Goal: Information Seeking & Learning: Learn about a topic

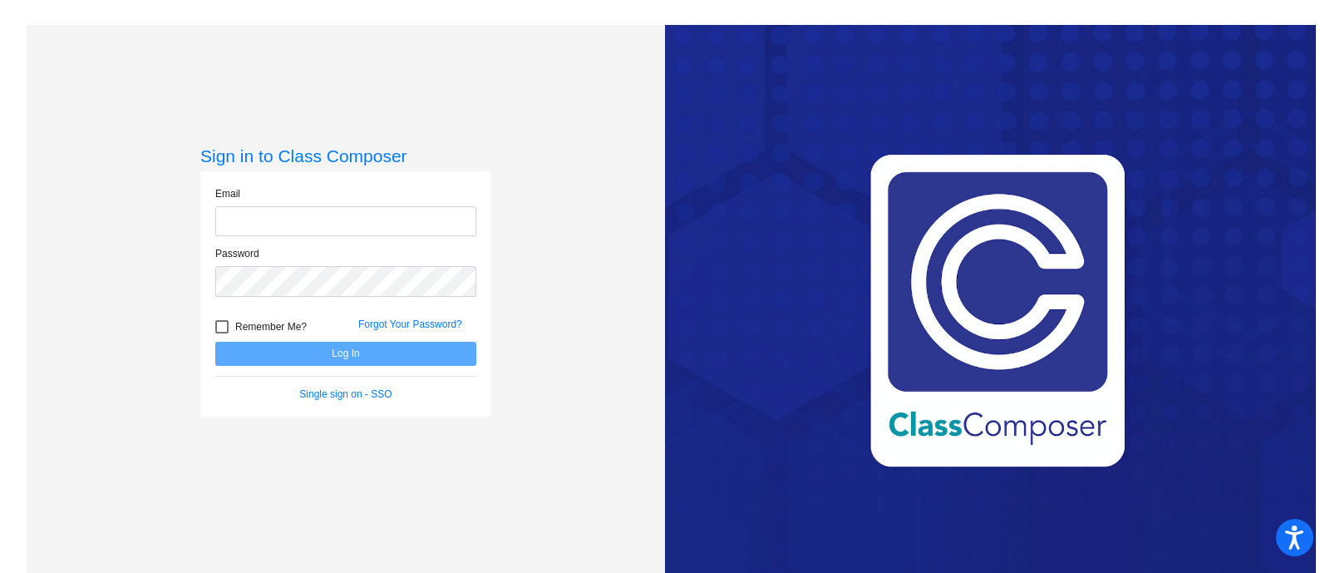
type input "[EMAIL_ADDRESS][PERSON_NAME][DOMAIN_NAME]"
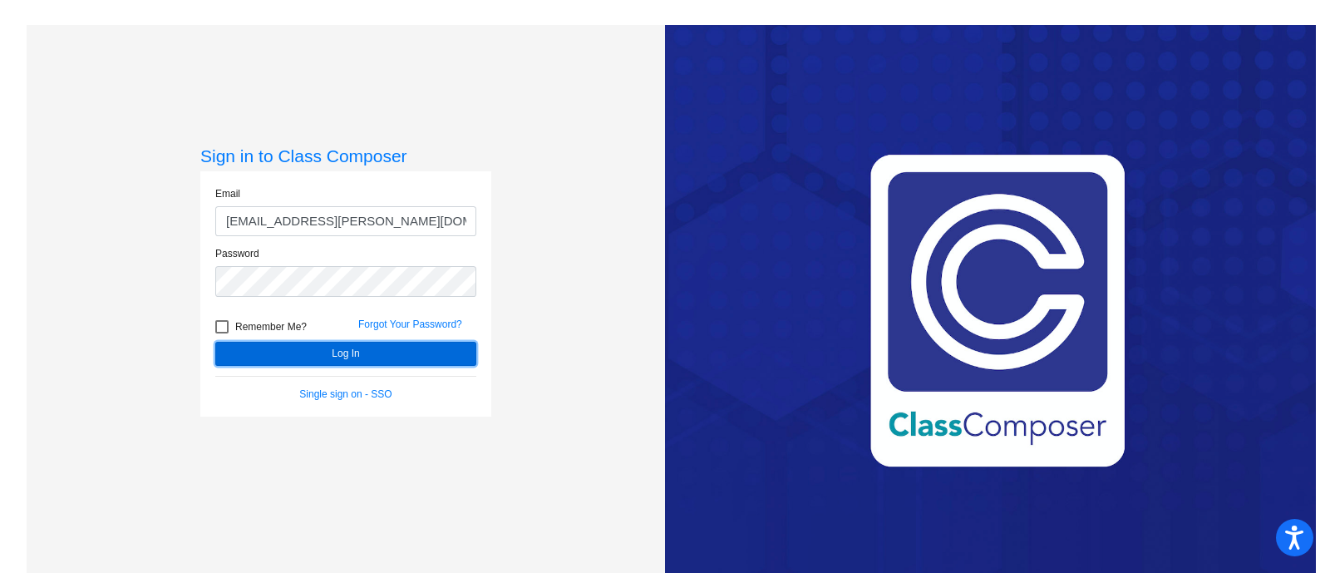
click at [316, 358] on button "Log In" at bounding box center [345, 354] width 261 height 24
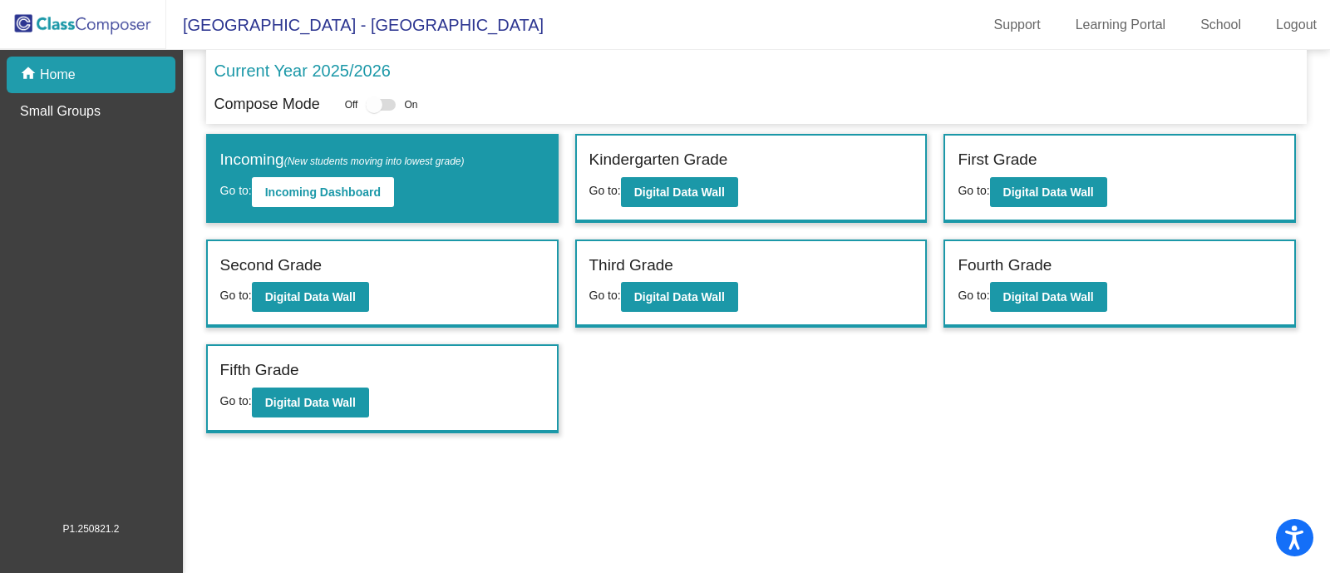
click at [402, 267] on div "Second Grade" at bounding box center [382, 268] width 324 height 29
click at [349, 295] on b "Digital Data Wall" at bounding box center [310, 296] width 91 height 13
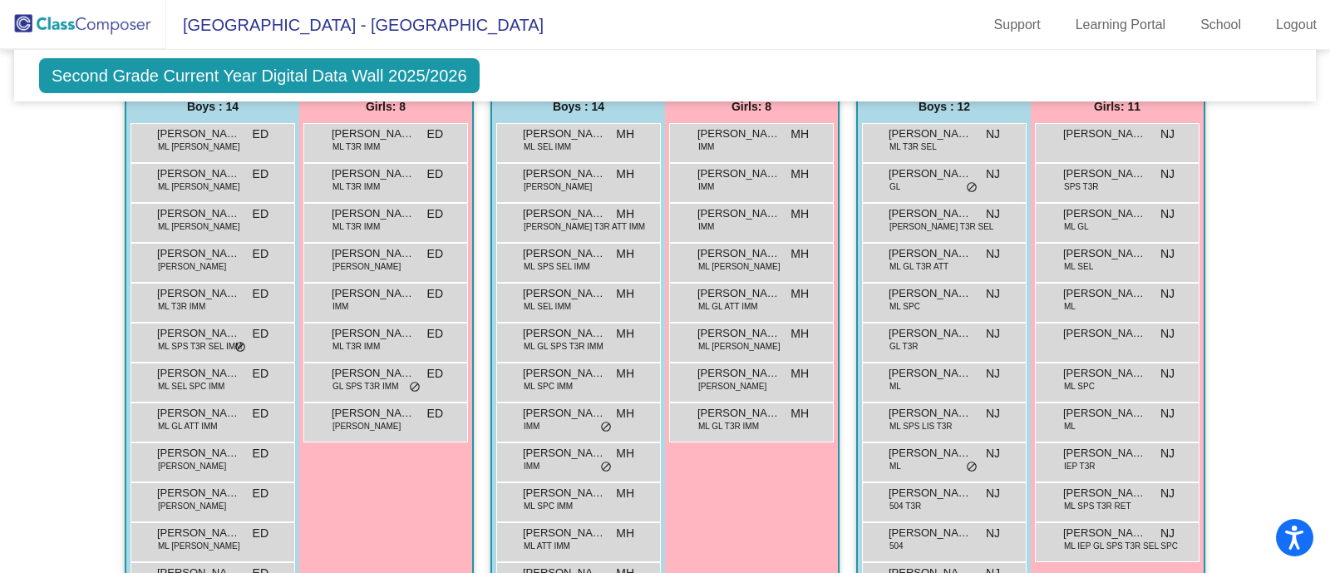
scroll to position [430, 0]
click at [960, 137] on span "[PERSON_NAME]" at bounding box center [930, 132] width 83 height 17
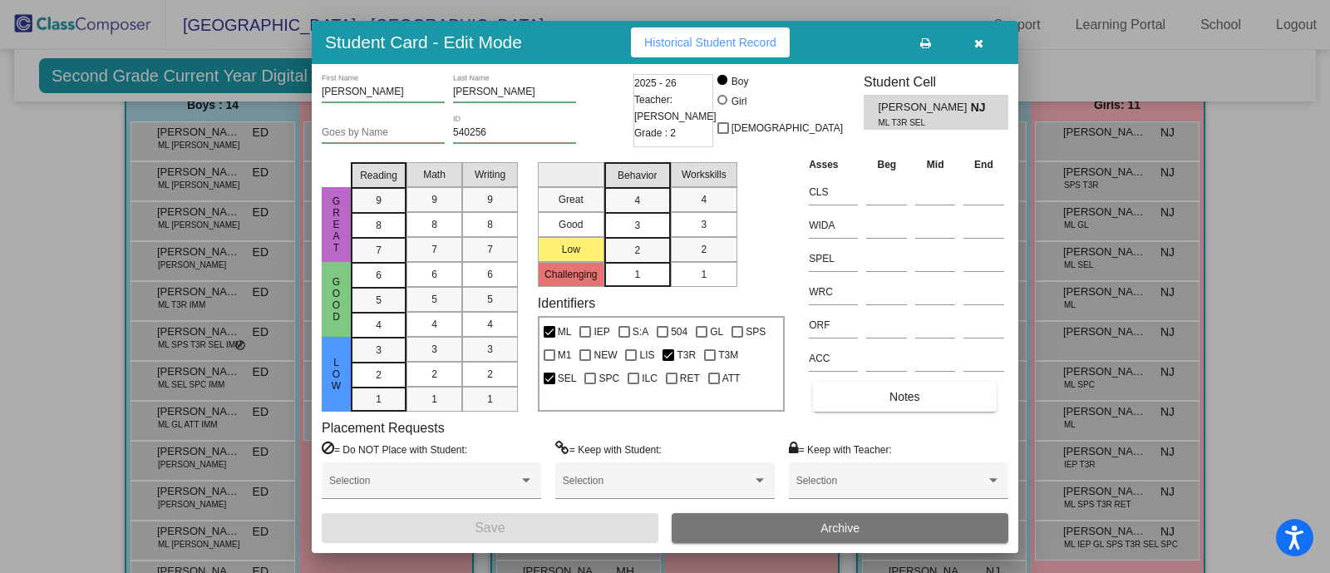
click at [982, 38] on icon "button" at bounding box center [979, 43] width 9 height 12
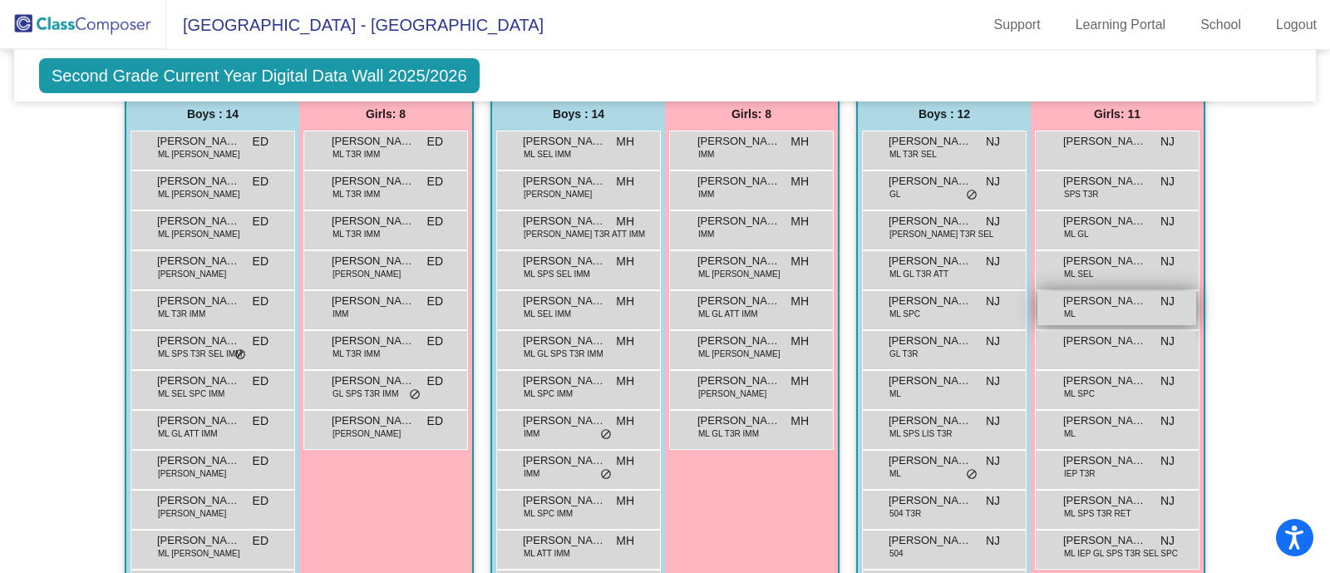
scroll to position [409, 0]
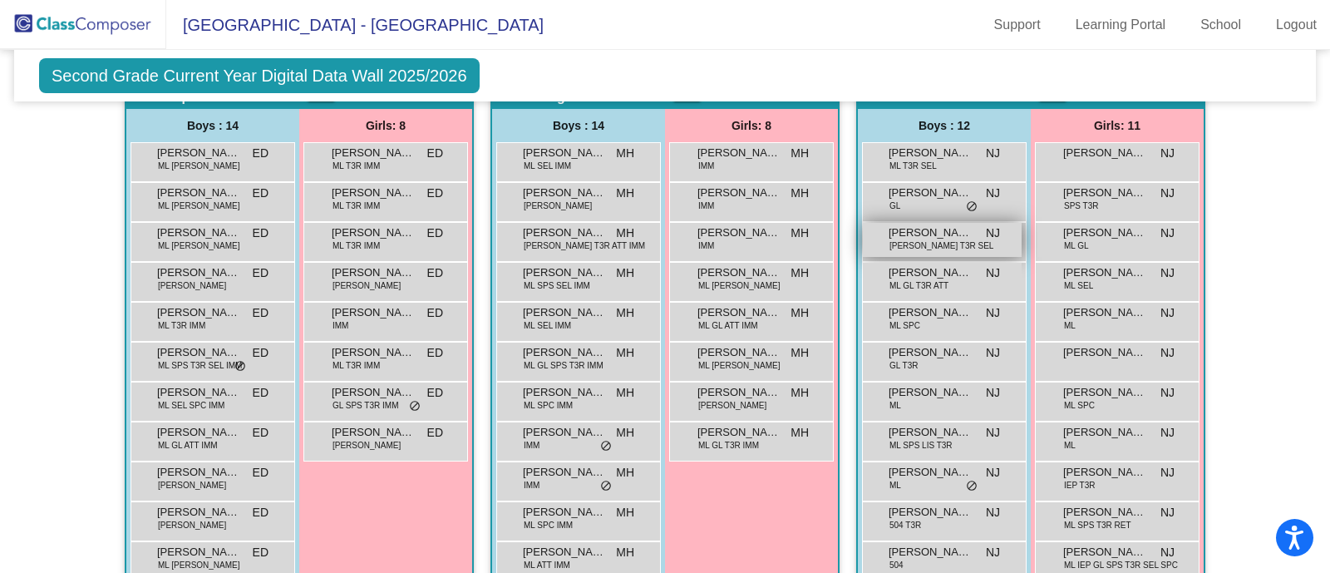
click at [912, 233] on span "[PERSON_NAME]" at bounding box center [930, 233] width 83 height 17
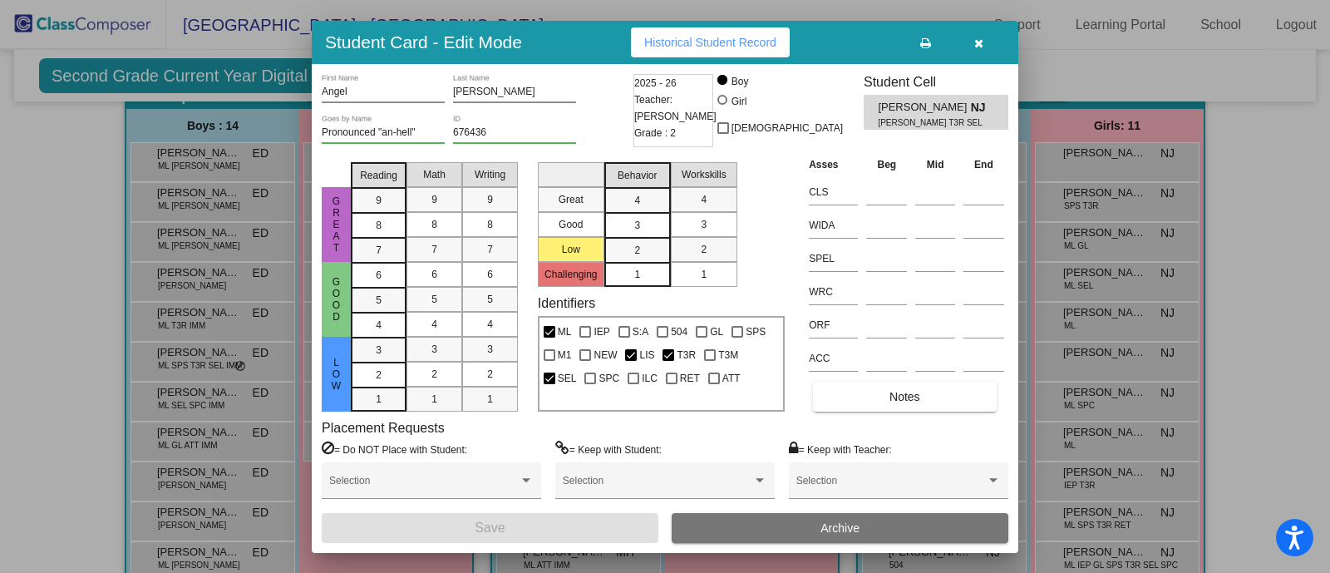
click at [977, 43] on icon "button" at bounding box center [979, 43] width 9 height 12
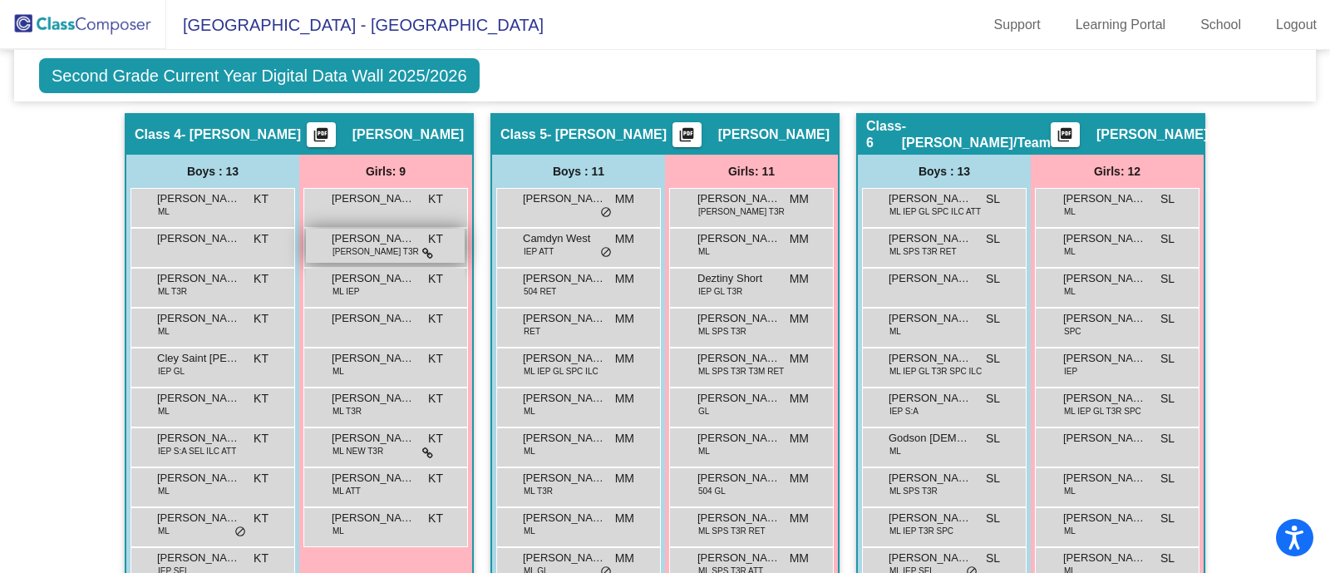
scroll to position [1043, 0]
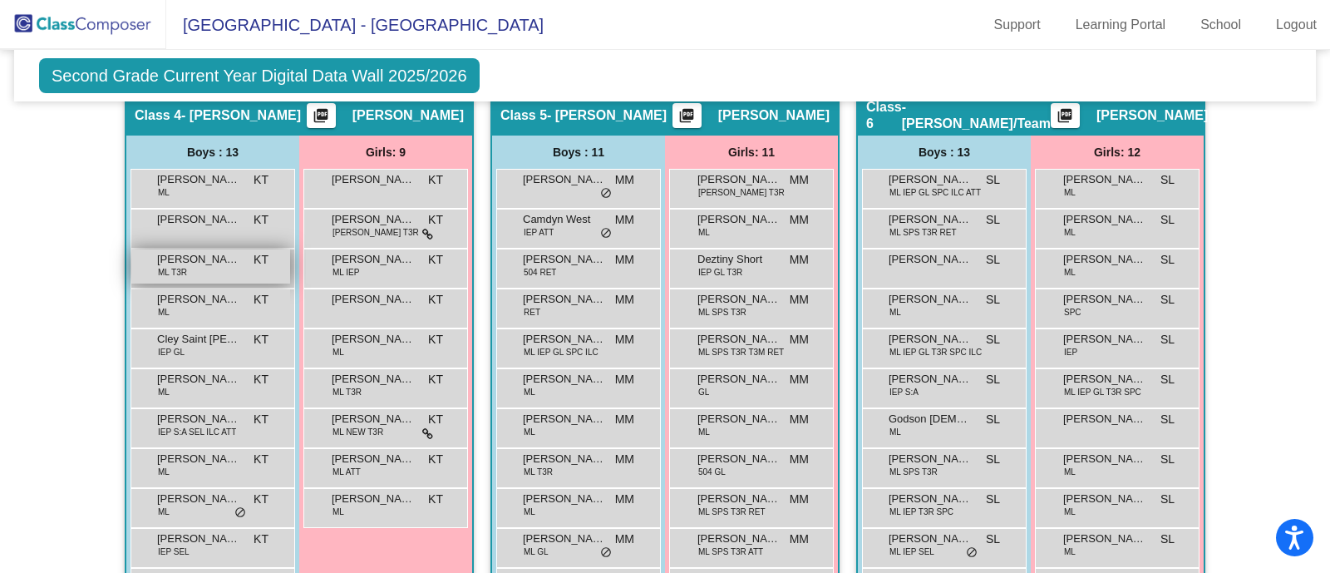
click at [194, 275] on div "[PERSON_NAME] T3R KT lock do_not_disturb_alt" at bounding box center [210, 266] width 159 height 34
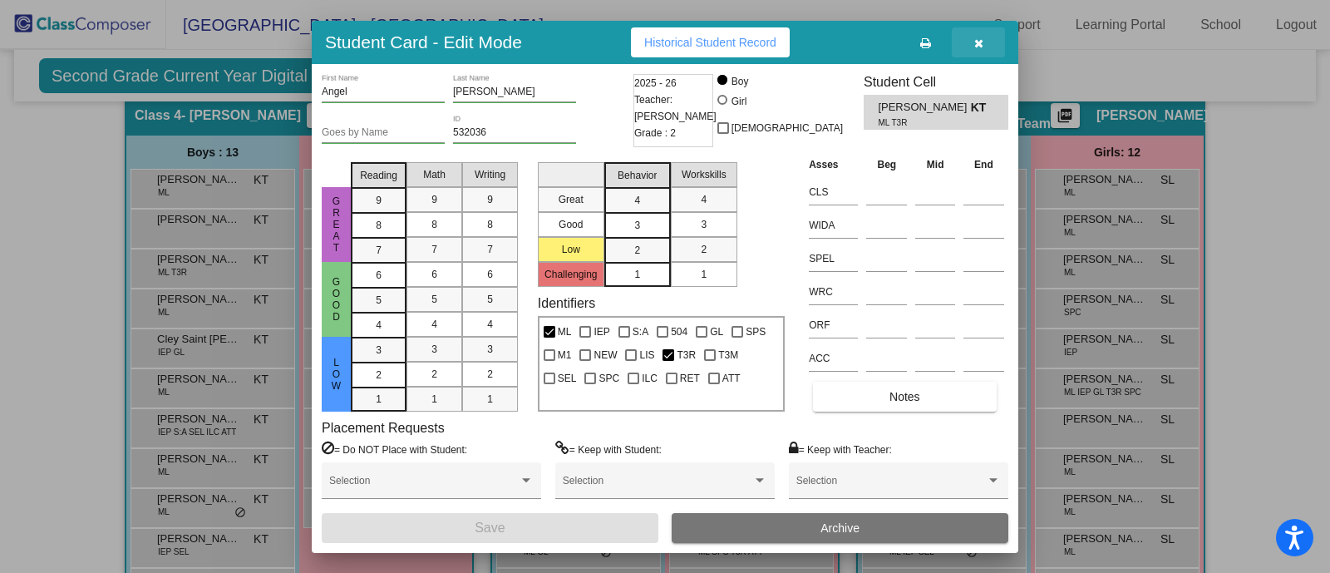
click at [975, 52] on button "button" at bounding box center [978, 42] width 53 height 30
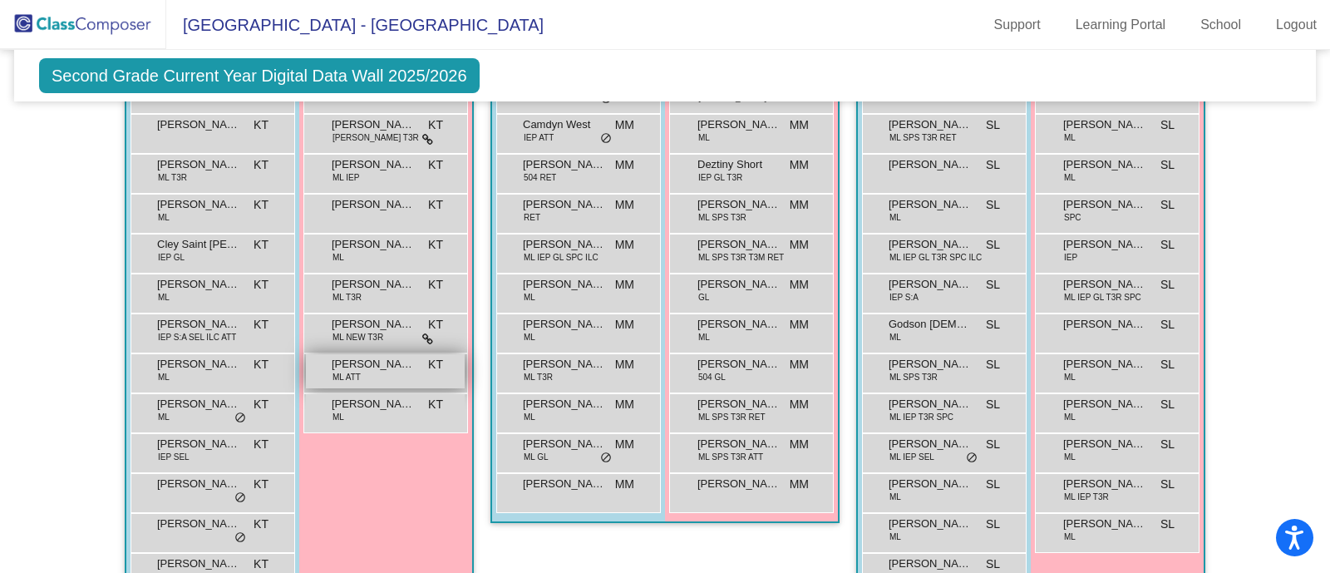
scroll to position [1137, 0]
click at [348, 338] on span "ML NEW T3R" at bounding box center [358, 338] width 51 height 12
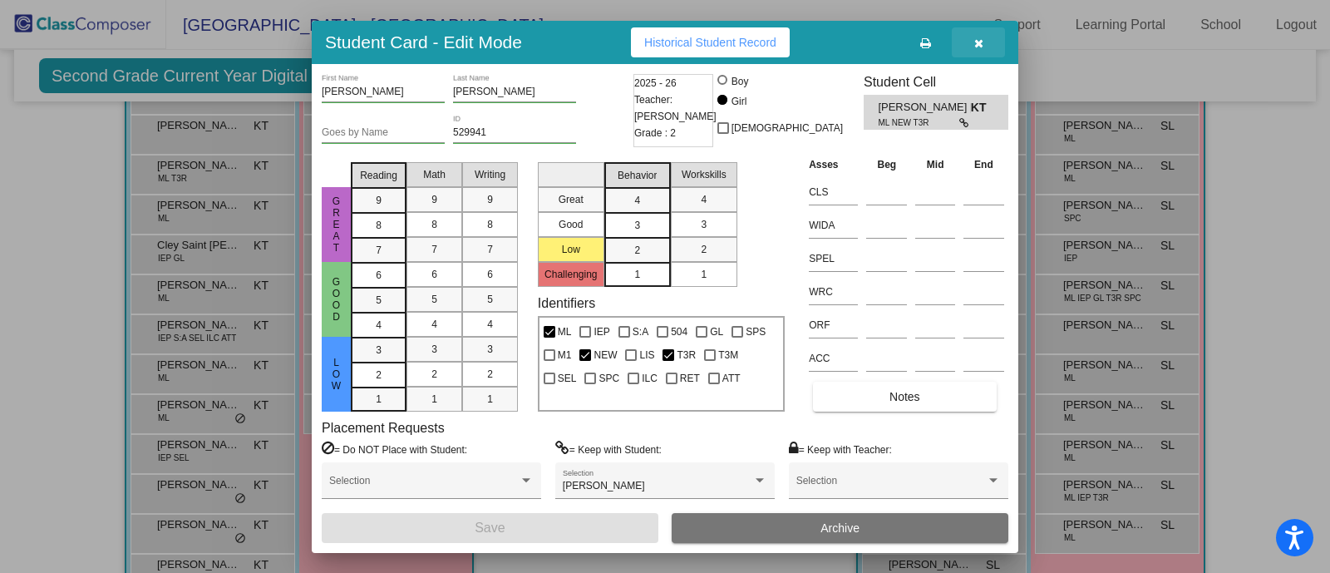
click at [984, 56] on button "button" at bounding box center [978, 42] width 53 height 30
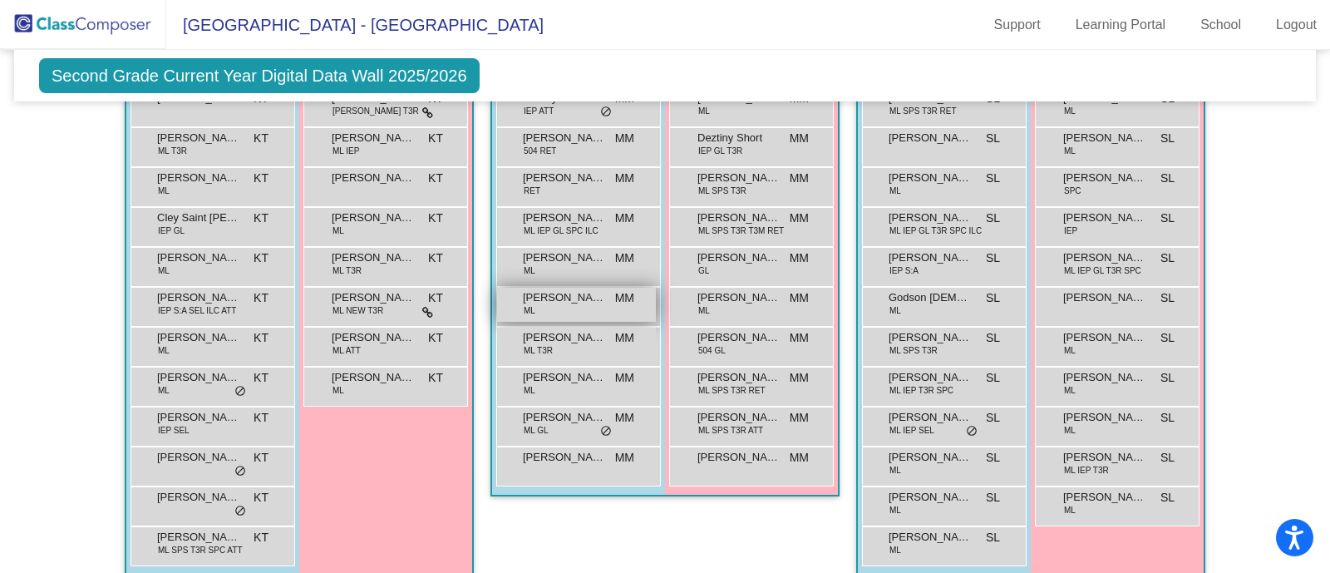
scroll to position [1133, 0]
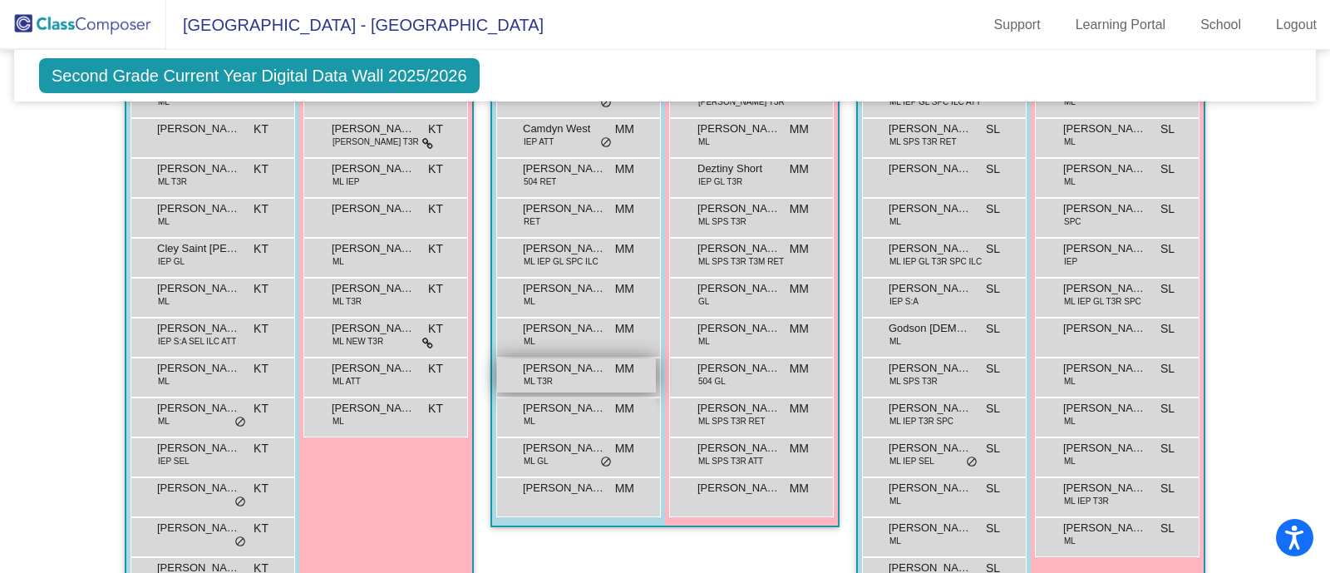
click at [567, 373] on div "[PERSON_NAME] [PERSON_NAME] T3R MM lock do_not_disturb_alt" at bounding box center [576, 375] width 159 height 34
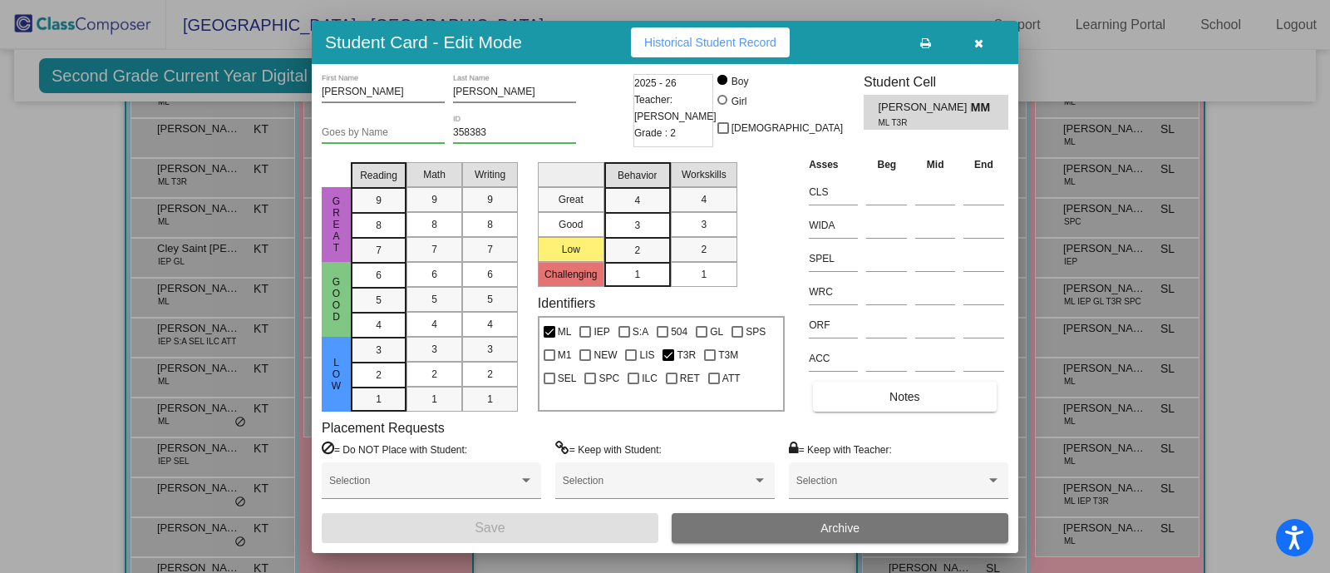
click at [981, 39] on icon "button" at bounding box center [979, 43] width 9 height 12
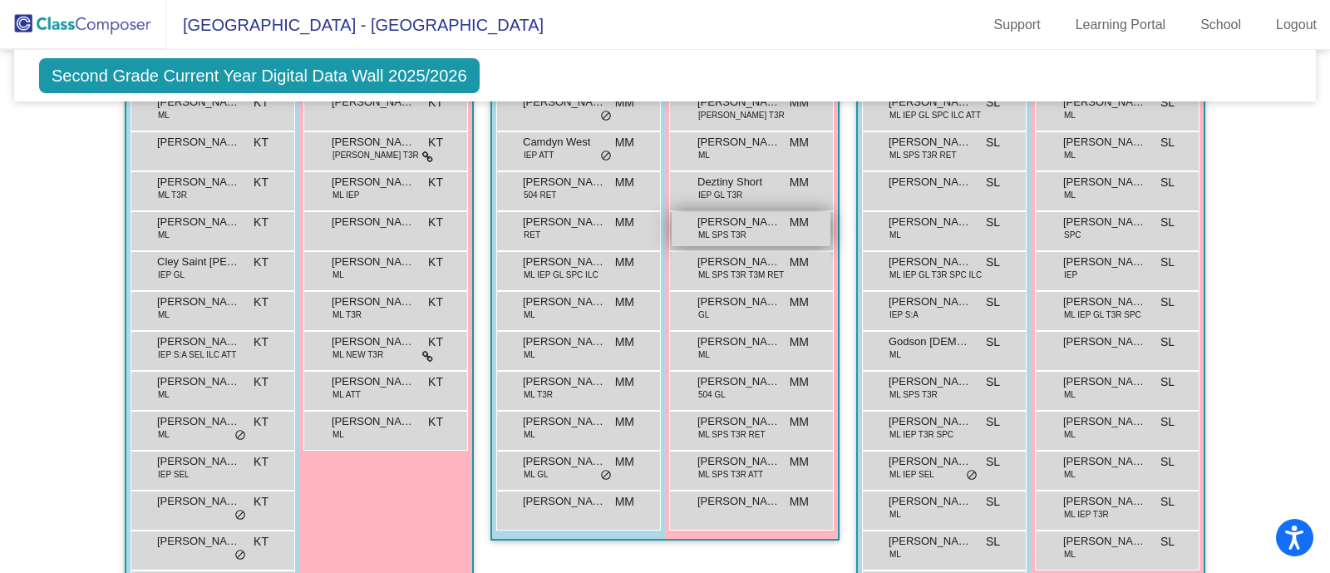
scroll to position [1121, 0]
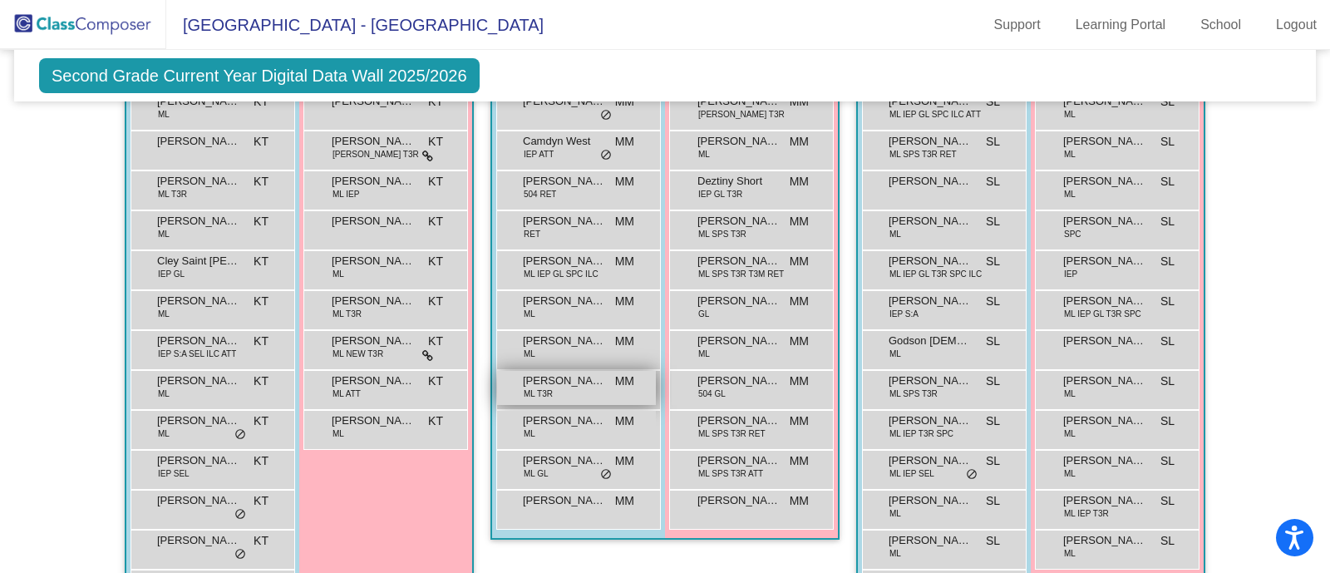
click at [579, 379] on span "[PERSON_NAME] [PERSON_NAME]" at bounding box center [564, 381] width 83 height 17
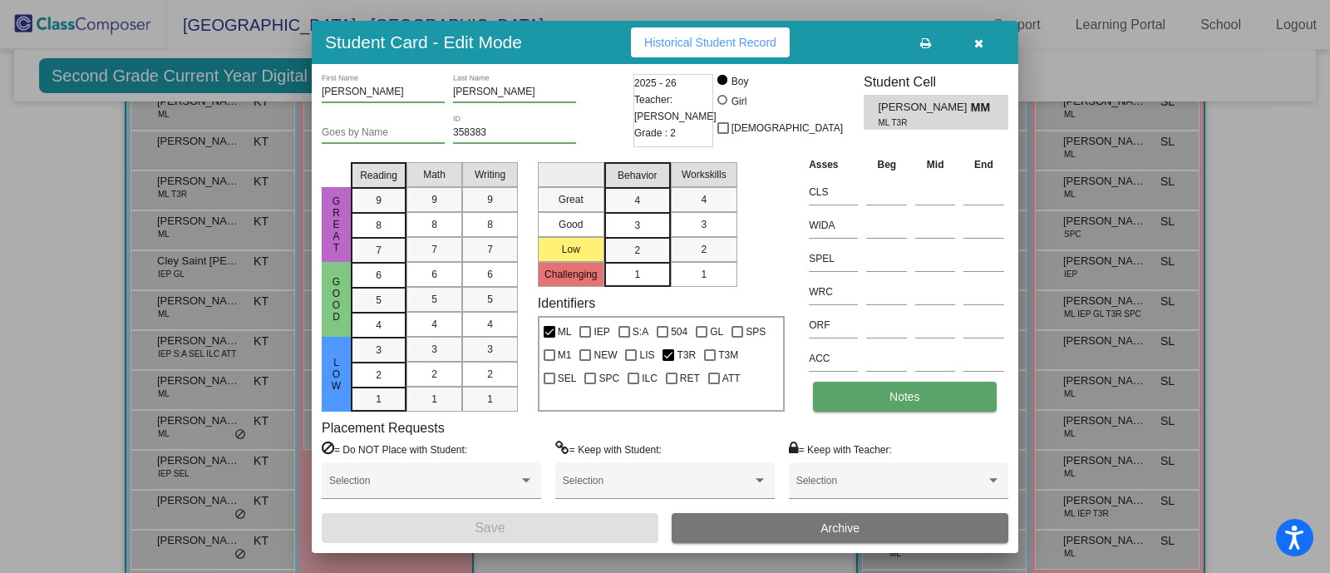
click at [876, 409] on button "Notes" at bounding box center [904, 397] width 183 height 30
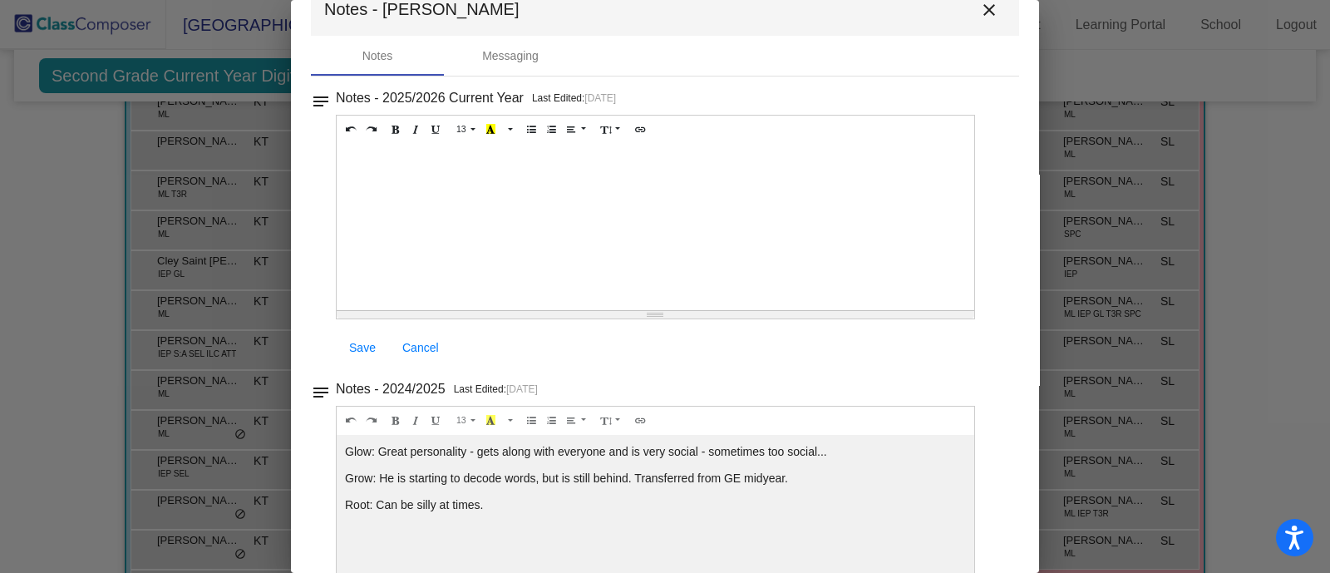
scroll to position [0, 0]
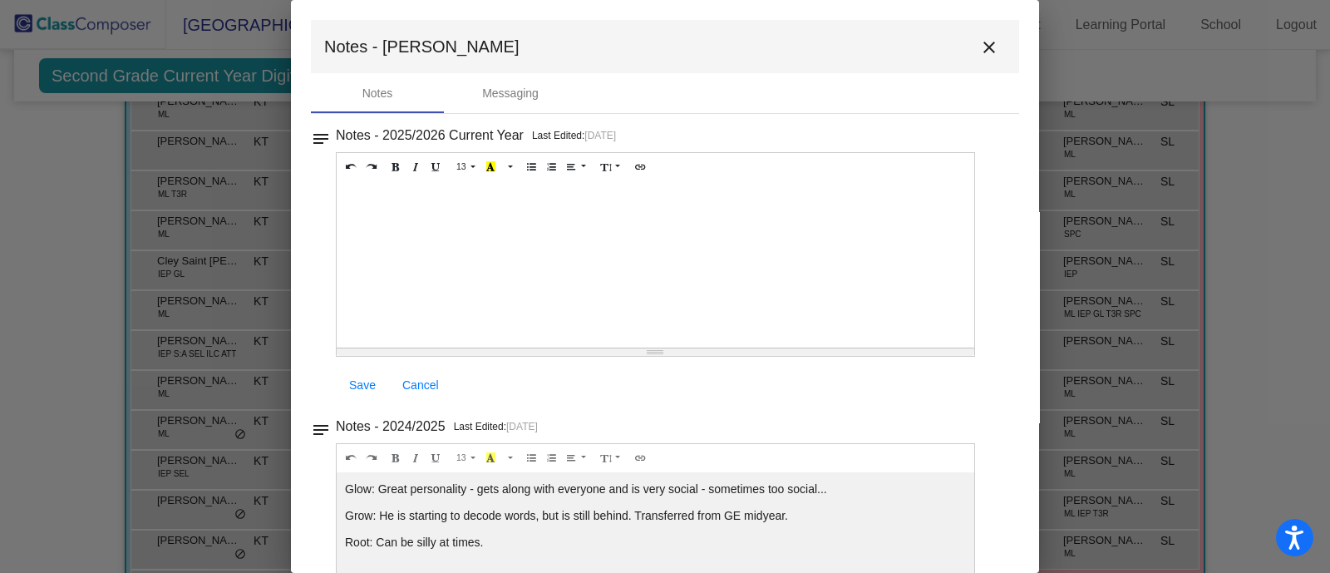
click at [980, 45] on mat-icon "close" at bounding box center [990, 47] width 20 height 20
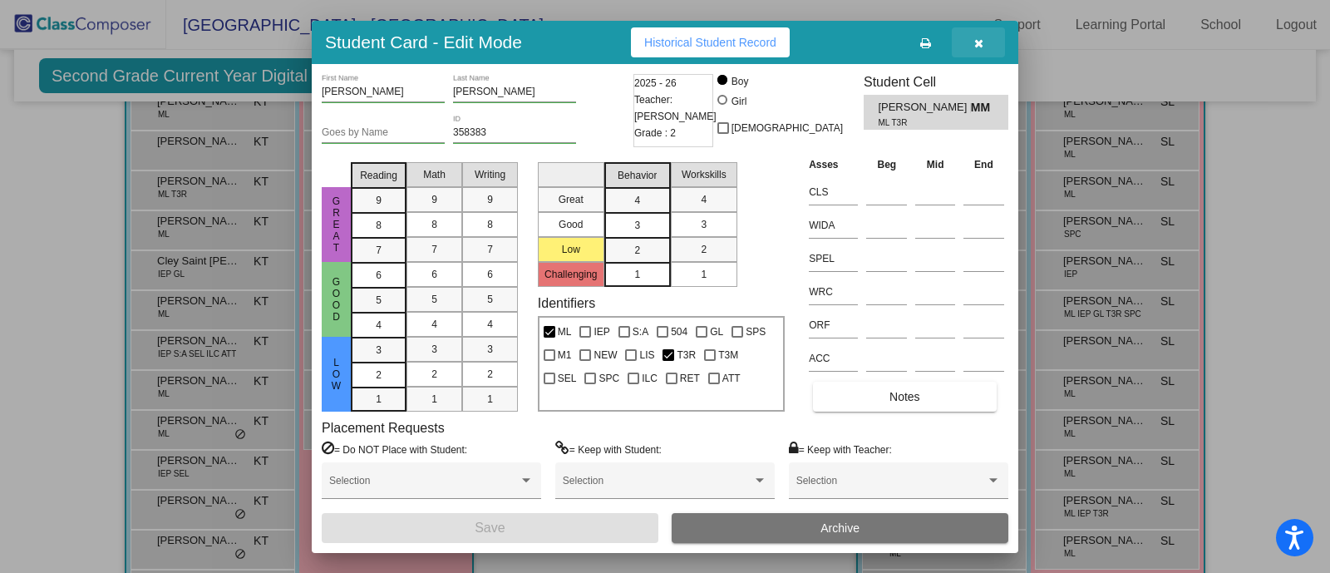
click at [984, 47] on button "button" at bounding box center [978, 42] width 53 height 30
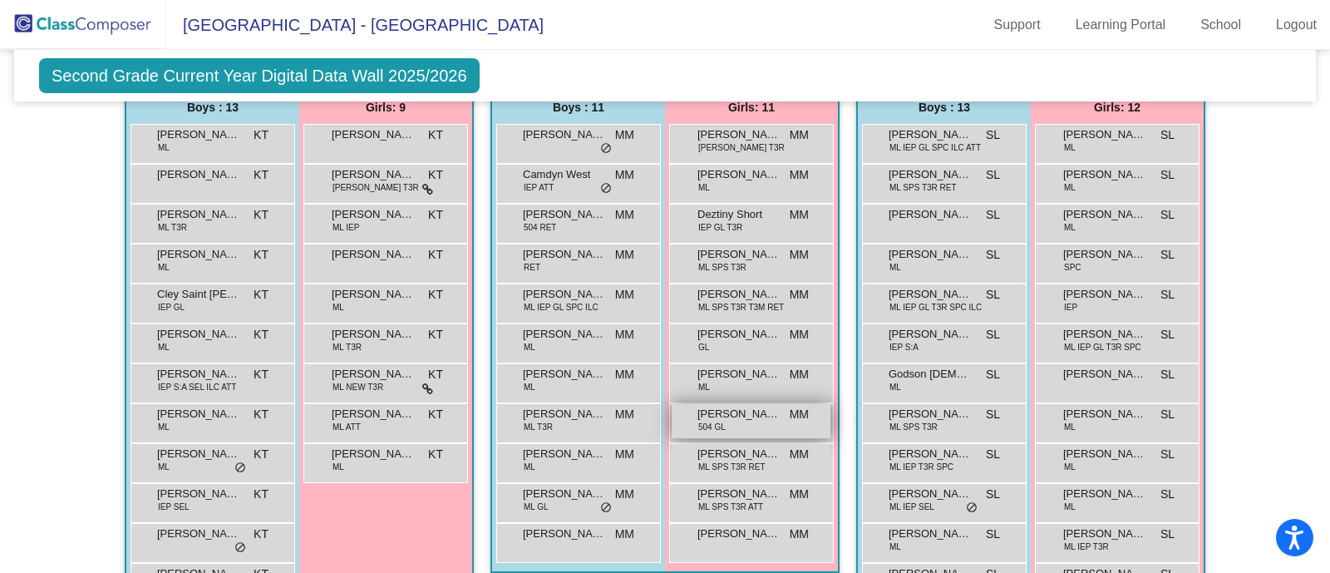
scroll to position [1081, 0]
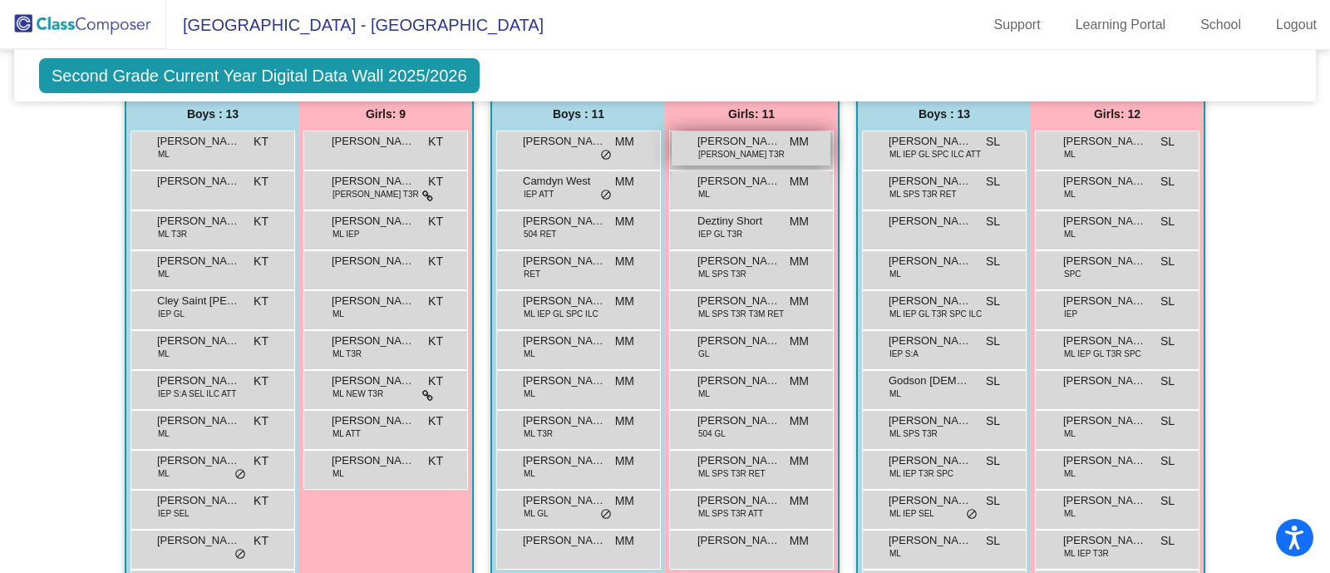
click at [718, 136] on span "[PERSON_NAME]" at bounding box center [739, 141] width 83 height 17
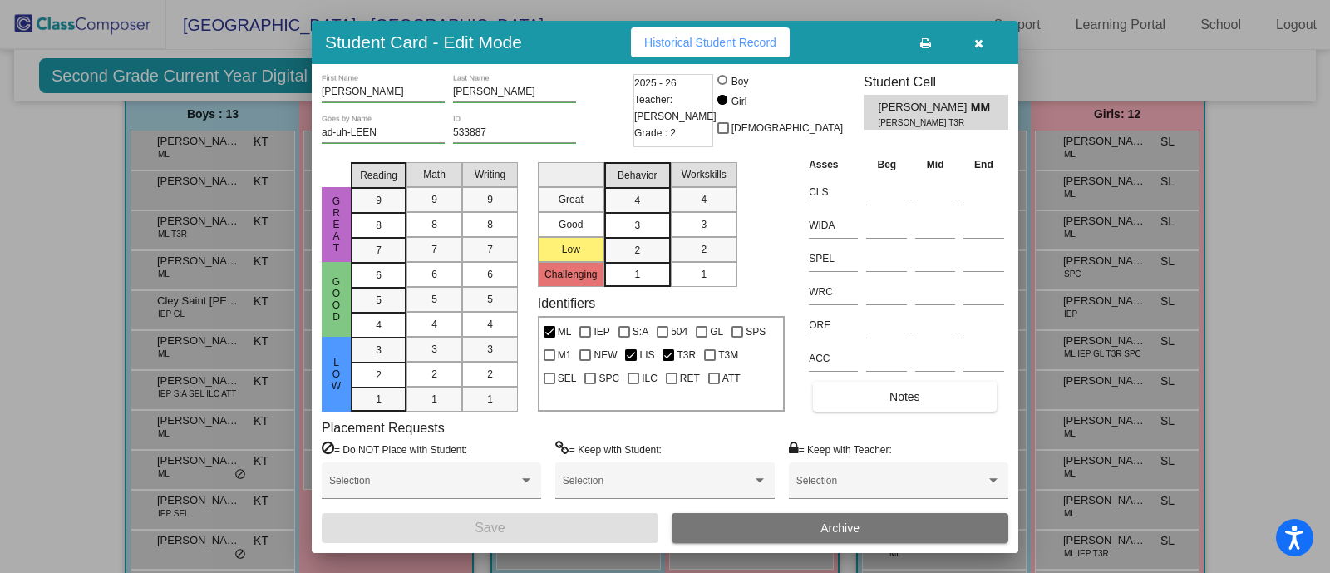
click at [975, 36] on span "button" at bounding box center [979, 42] width 9 height 13
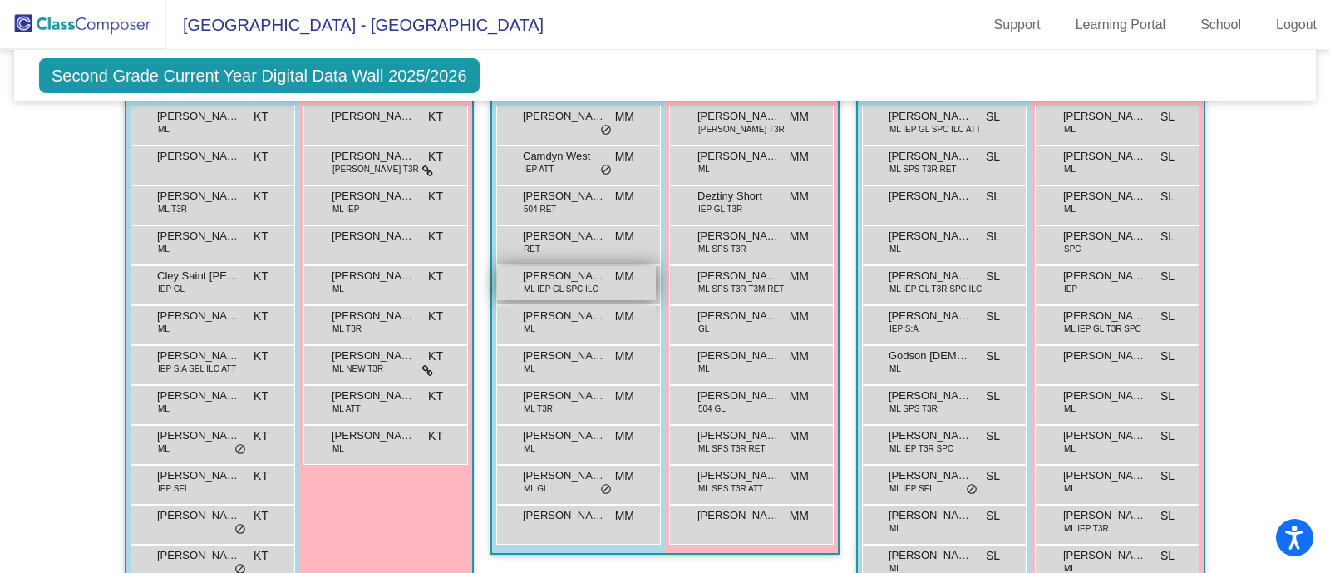
scroll to position [1108, 0]
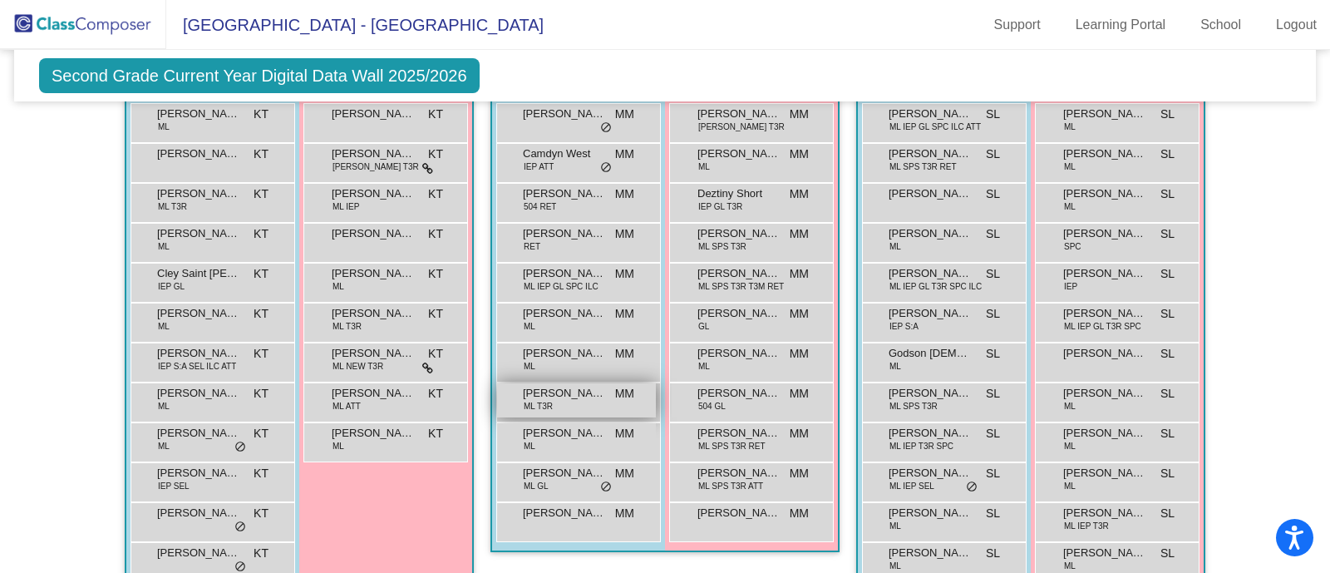
click at [580, 405] on div "[PERSON_NAME] [PERSON_NAME] T3R MM lock do_not_disturb_alt" at bounding box center [576, 400] width 159 height 34
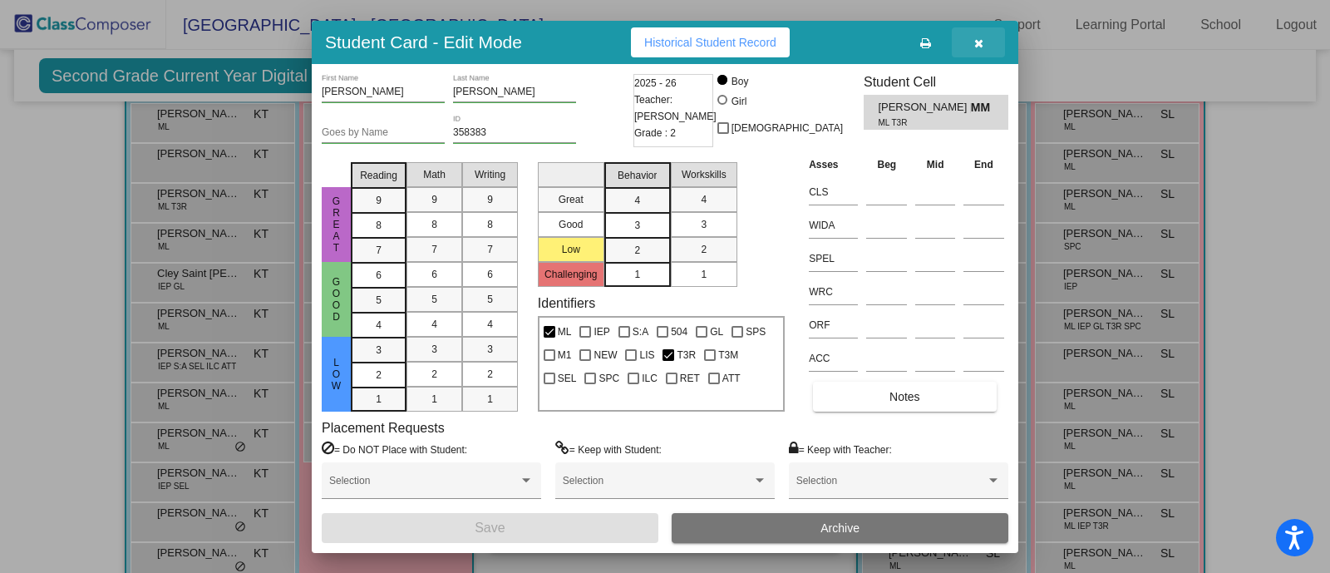
click at [972, 37] on button "button" at bounding box center [978, 42] width 53 height 30
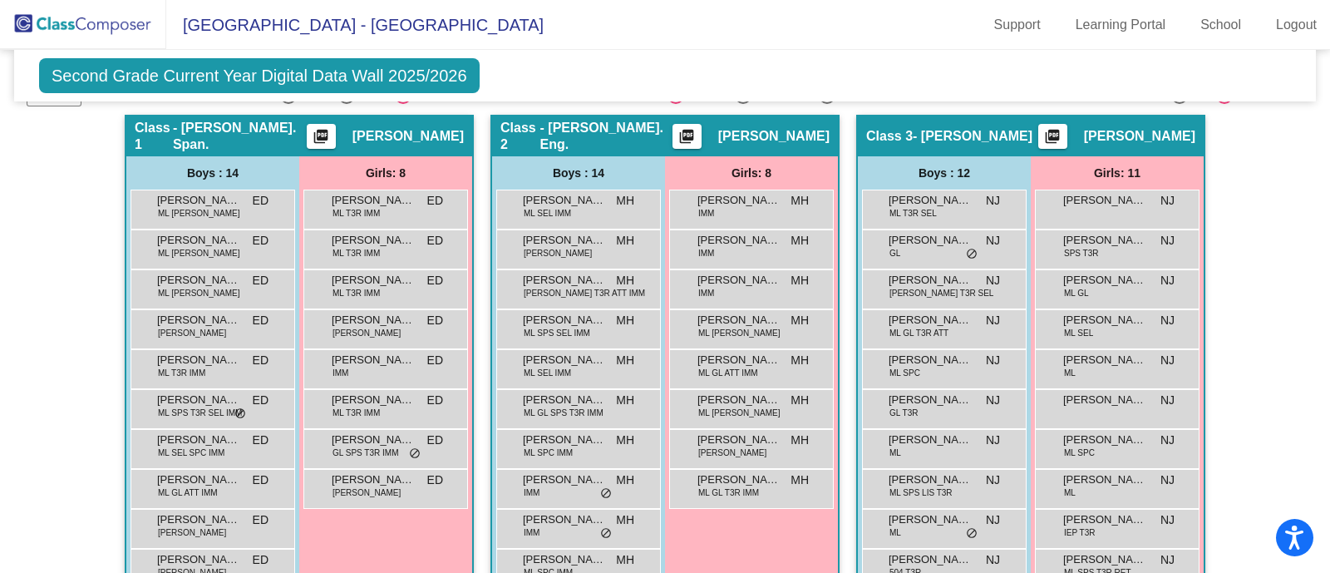
scroll to position [0, 0]
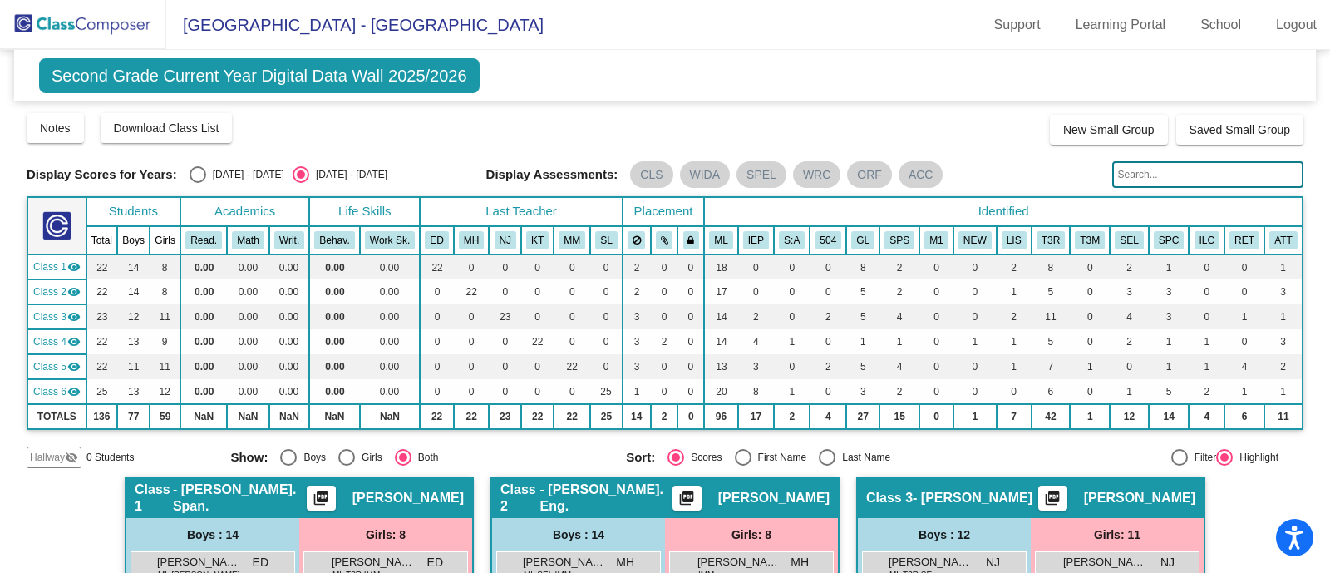
click at [97, 36] on img at bounding box center [83, 24] width 166 height 49
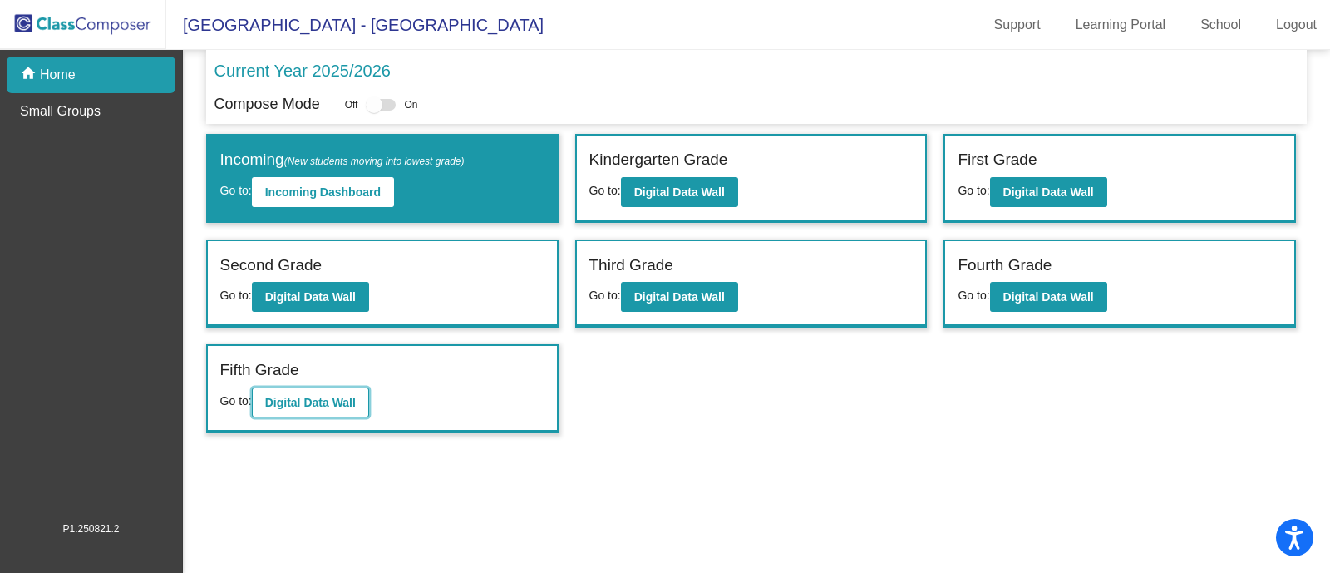
click at [335, 408] on button "Digital Data Wall" at bounding box center [310, 402] width 117 height 30
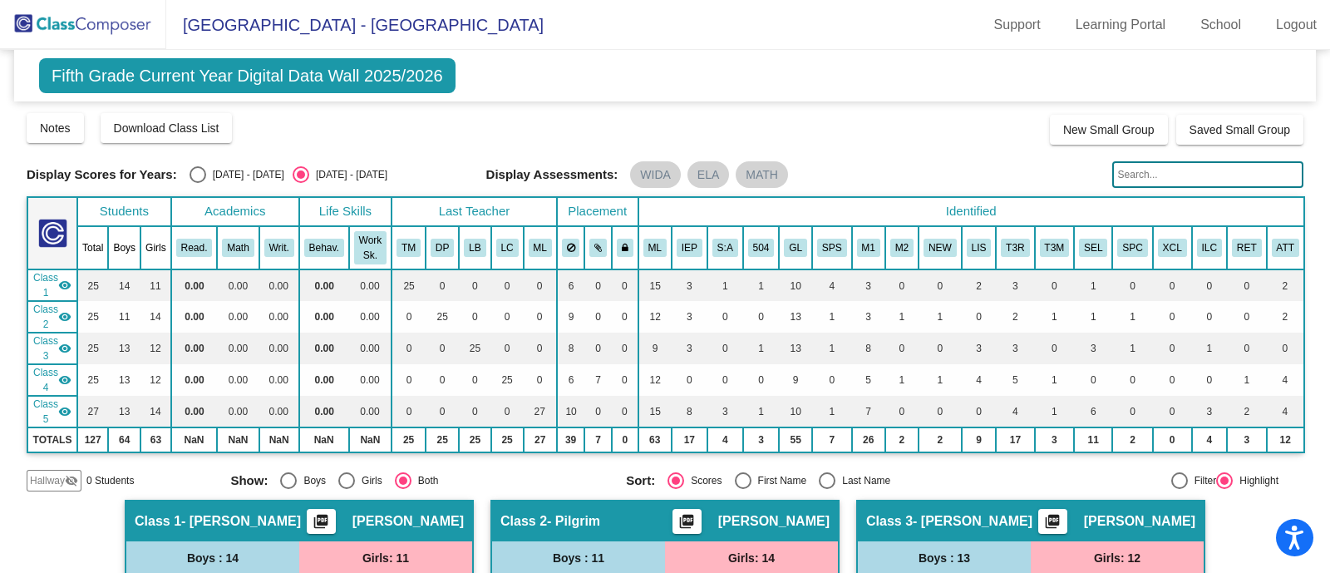
click at [1172, 480] on div at bounding box center [1180, 480] width 17 height 17
click at [1179, 489] on input "Filter" at bounding box center [1179, 489] width 1 height 1
radio input "true"
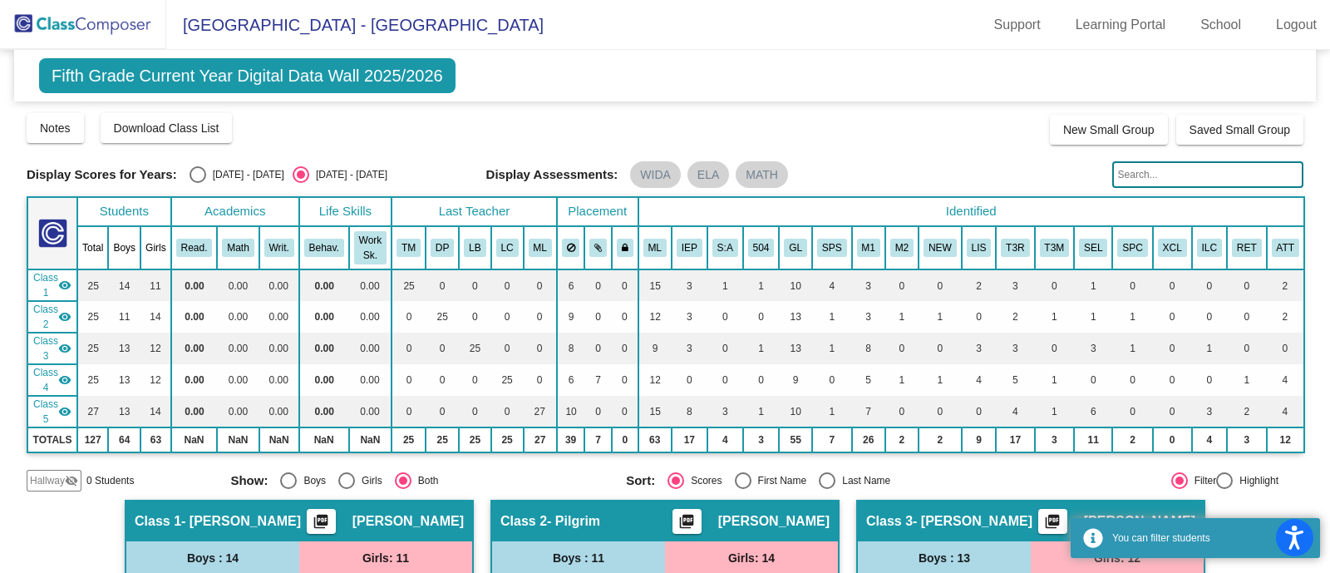
click at [1241, 474] on div "Highlight" at bounding box center [1256, 480] width 46 height 15
click at [1225, 489] on input "Highlight" at bounding box center [1224, 489] width 1 height 1
radio input "true"
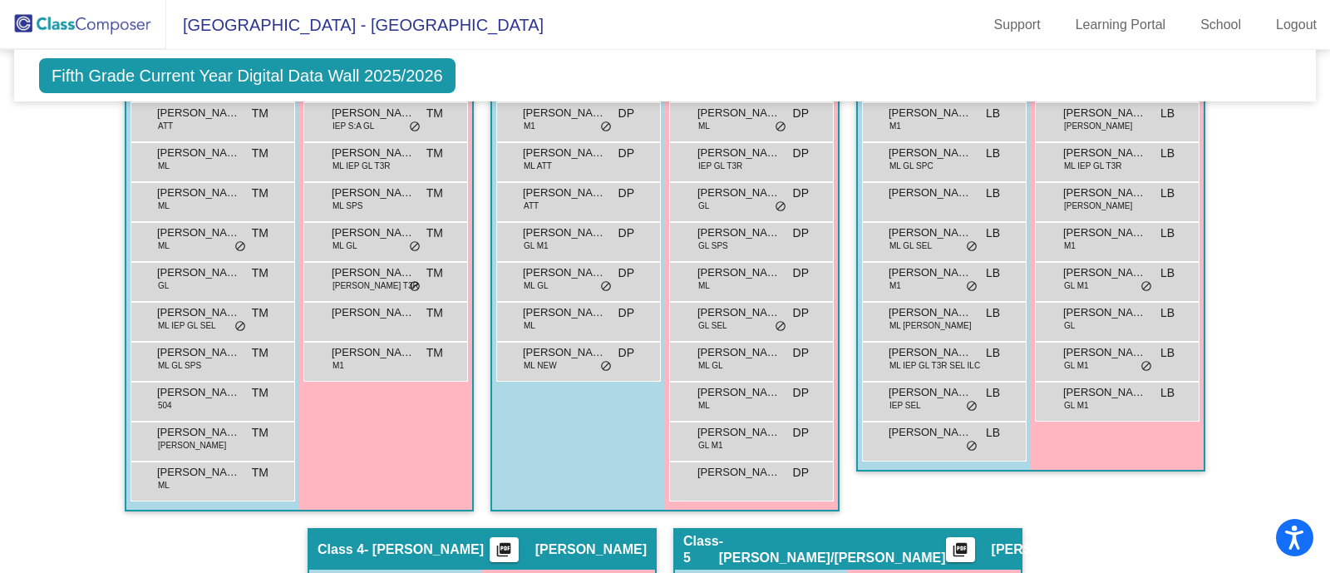
scroll to position [631, 0]
click at [567, 347] on span "[PERSON_NAME]" at bounding box center [564, 353] width 83 height 17
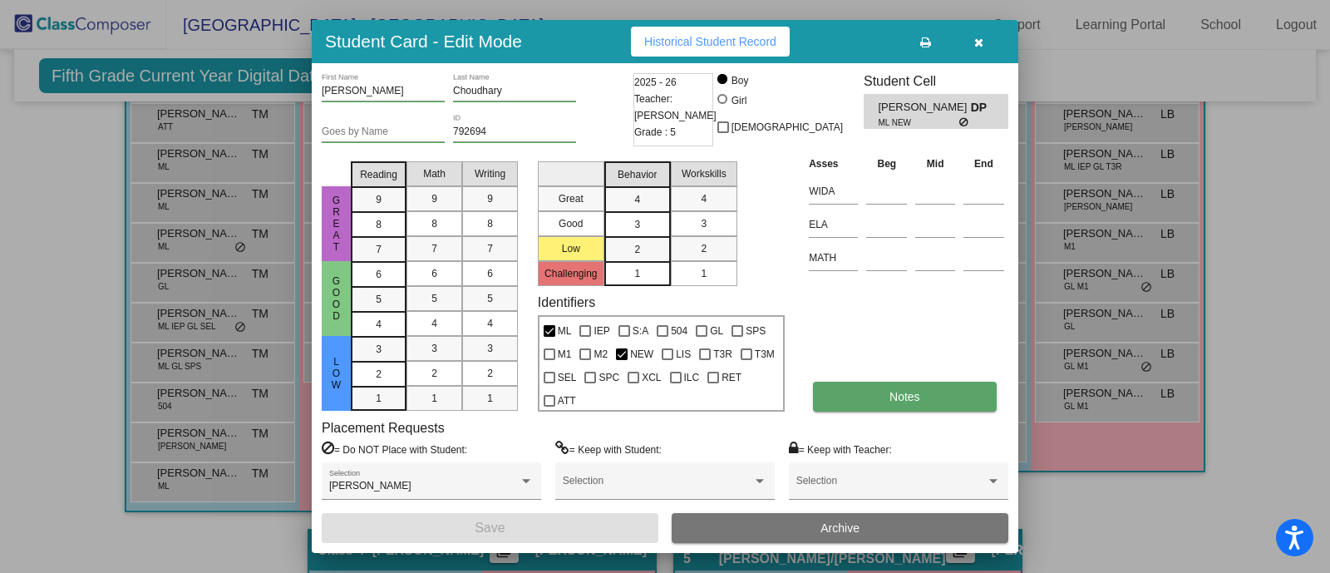
click at [863, 405] on button "Notes" at bounding box center [904, 397] width 183 height 30
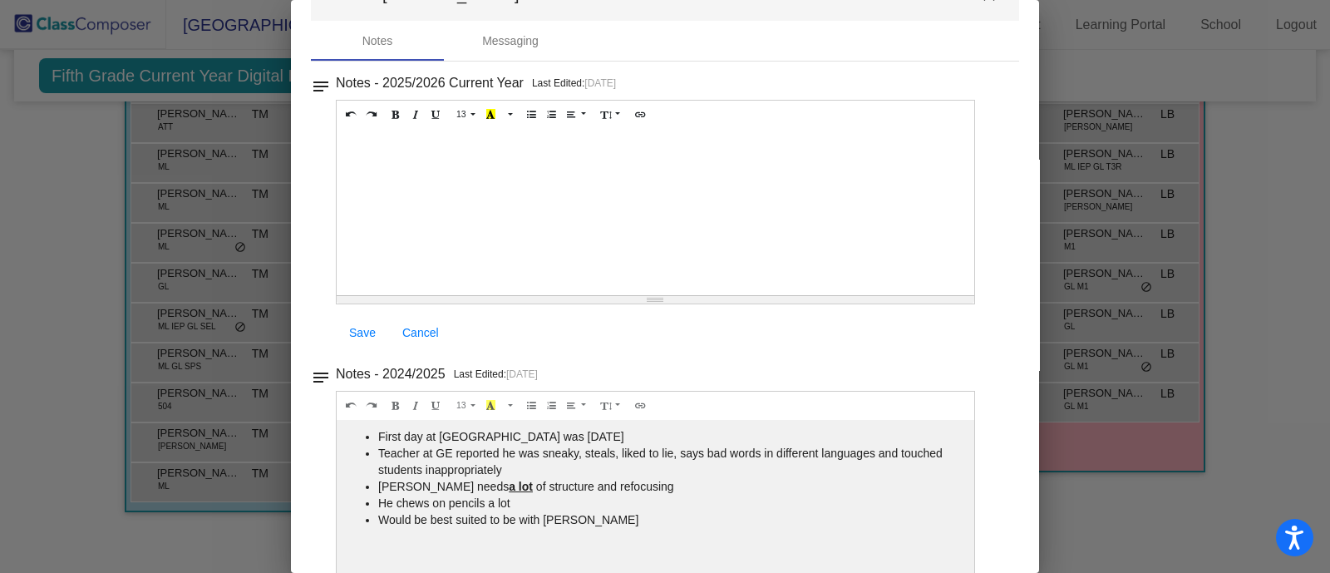
scroll to position [0, 0]
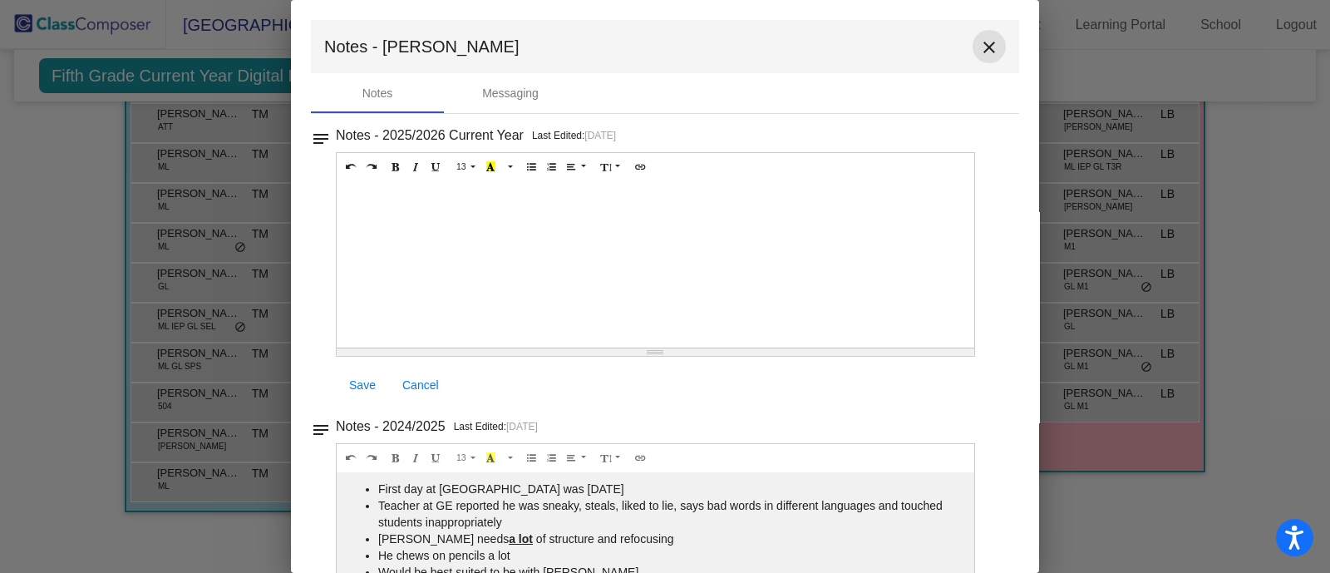
click at [979, 34] on button "close" at bounding box center [989, 46] width 33 height 33
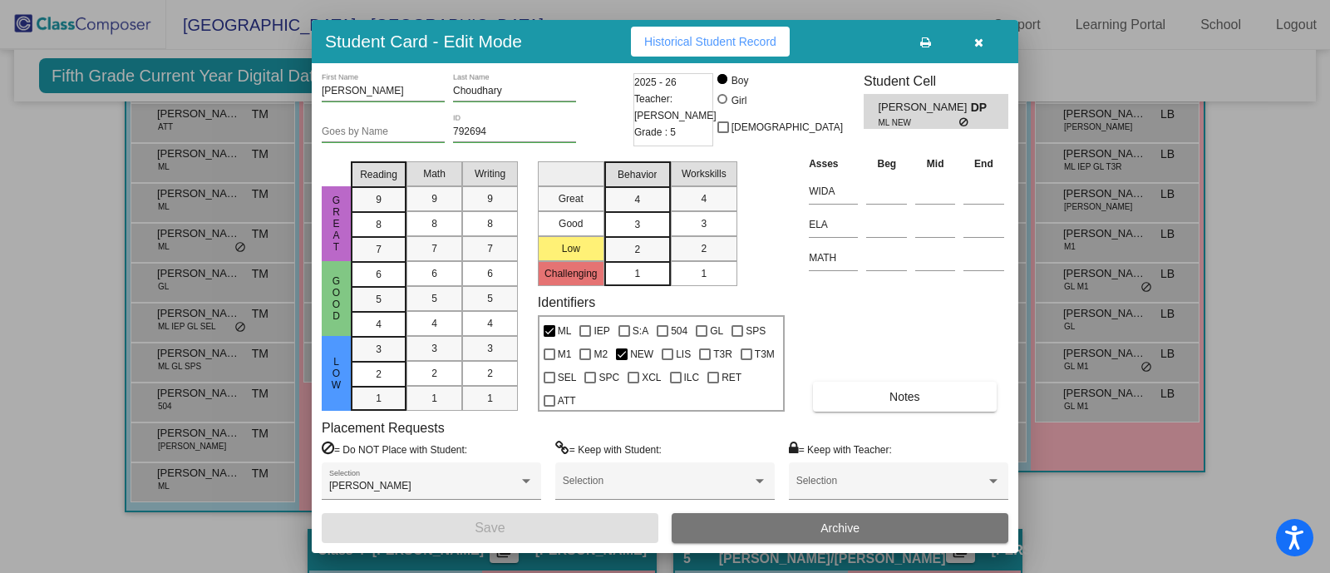
click at [994, 37] on button "button" at bounding box center [978, 42] width 53 height 30
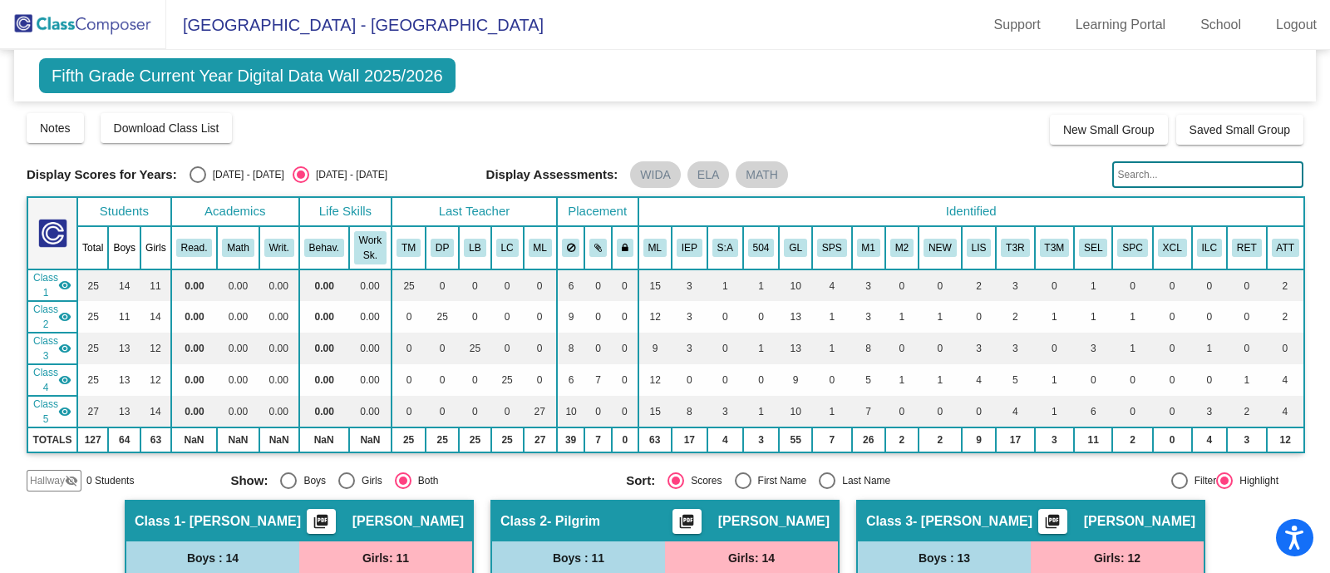
click at [102, 26] on img at bounding box center [83, 24] width 166 height 49
